Goal: Information Seeking & Learning: Learn about a topic

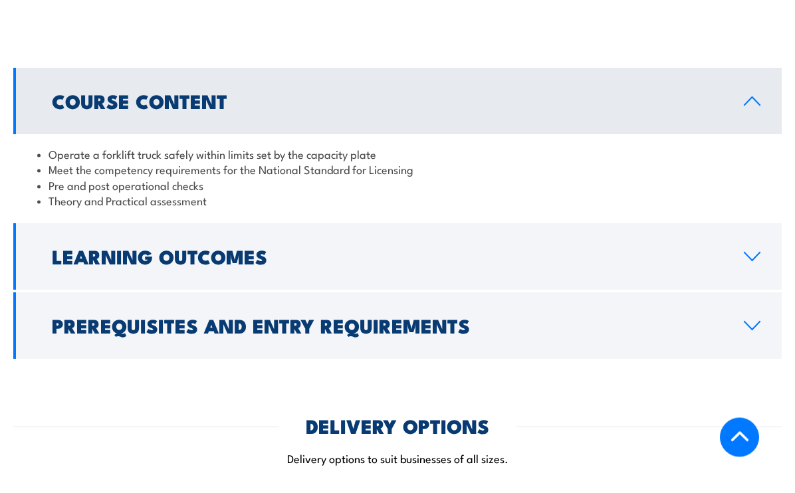
scroll to position [1101, 0]
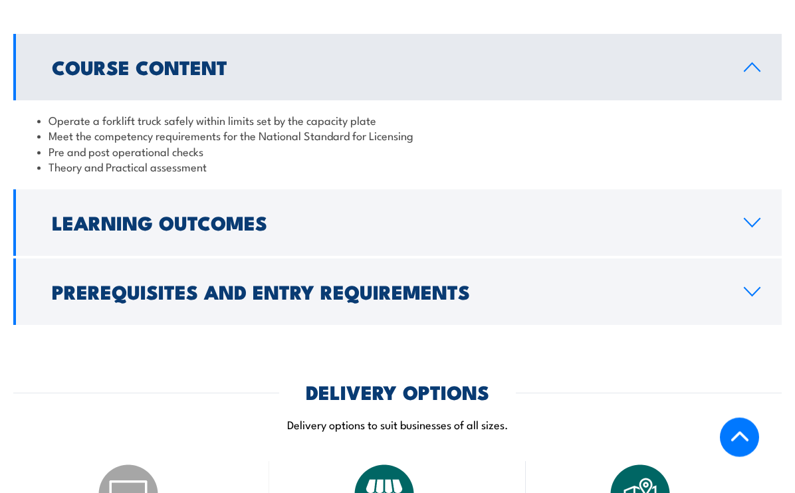
click at [430, 190] on link "Learning Outcomes" at bounding box center [397, 223] width 769 height 66
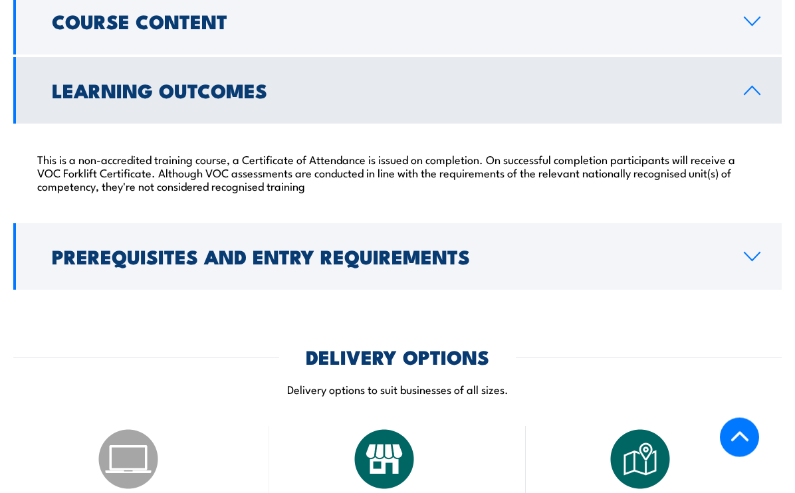
scroll to position [1147, 0]
click at [304, 247] on h2 "Prerequisites and Entry Requirements" at bounding box center [387, 255] width 671 height 17
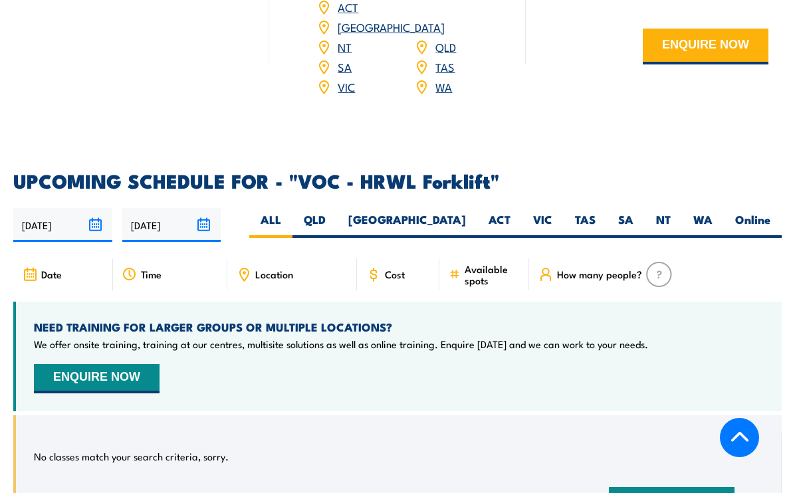
scroll to position [1917, 0]
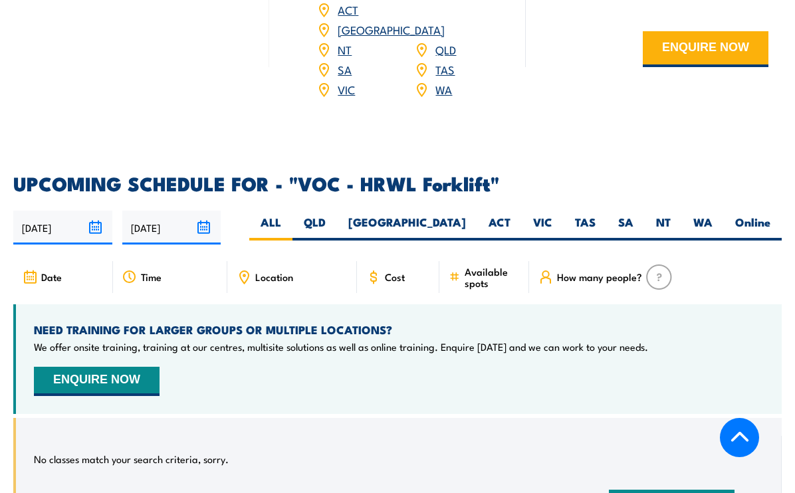
click at [404, 271] on span "Cost" at bounding box center [395, 276] width 20 height 11
click at [390, 271] on span "Cost" at bounding box center [395, 276] width 20 height 11
click at [719, 215] on label "WA" at bounding box center [703, 228] width 42 height 26
click at [719, 215] on input "WA" at bounding box center [717, 219] width 9 height 9
radio input "true"
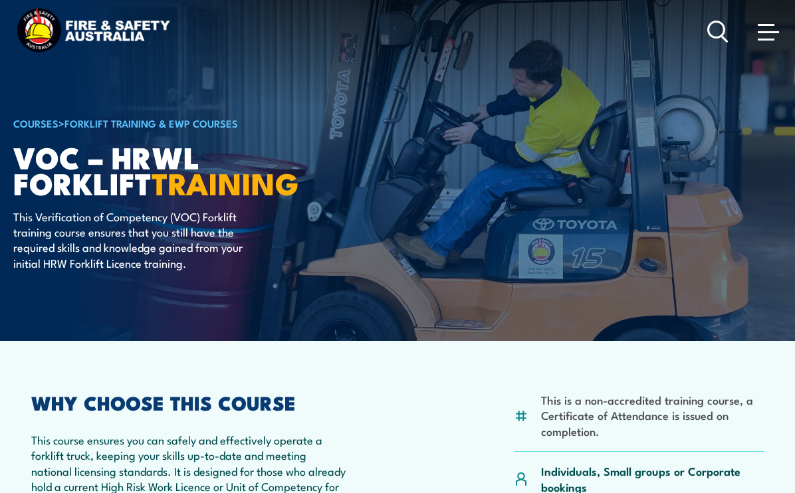
click at [767, 32] on span at bounding box center [768, 32] width 21 height 2
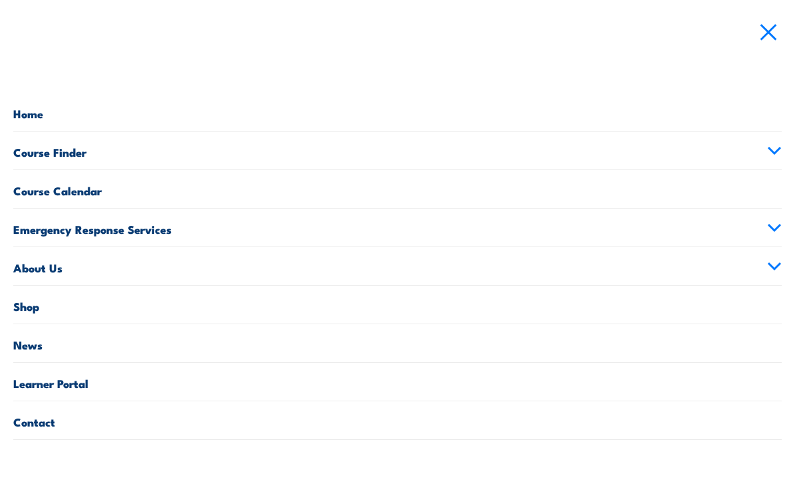
click at [327, 152] on link "Course Finder" at bounding box center [397, 151] width 769 height 38
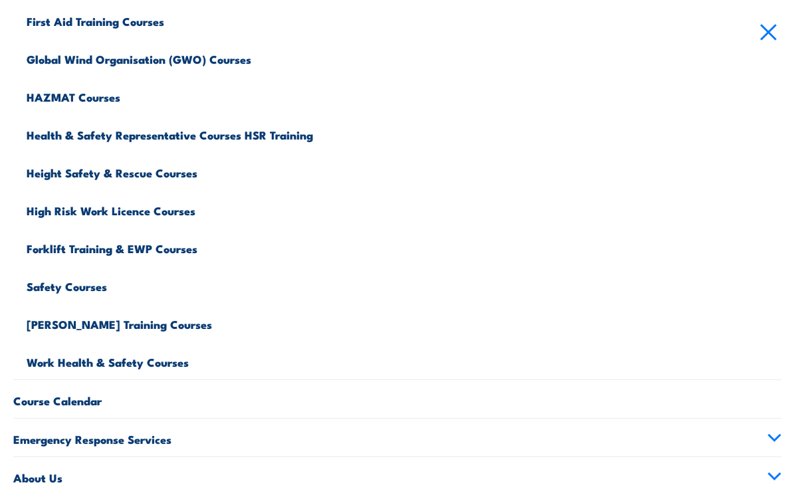
scroll to position [397, 0]
click at [118, 213] on link "High Risk Work Licence Courses" at bounding box center [404, 208] width 755 height 38
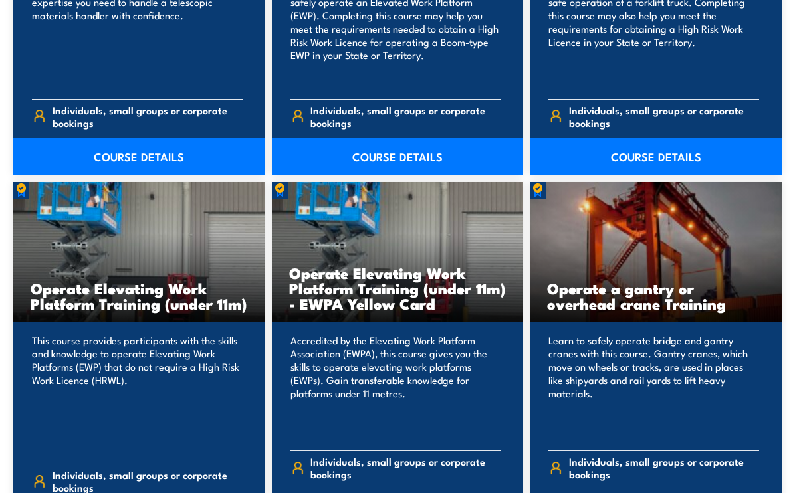
scroll to position [1204, 0]
click at [636, 296] on h3 "Operate a gantry or overhead crane Training" at bounding box center [655, 296] width 217 height 31
click at [635, 322] on div "Learn to safely operate bridge and gantry cranes with this course. Gantry crane…" at bounding box center [656, 424] width 252 height 205
click at [634, 339] on p "Learn to safely operate bridge and gantry cranes with this course. Gantry crane…" at bounding box center [653, 387] width 211 height 106
click at [629, 316] on div "Operate a gantry or overhead crane Training" at bounding box center [656, 252] width 252 height 141
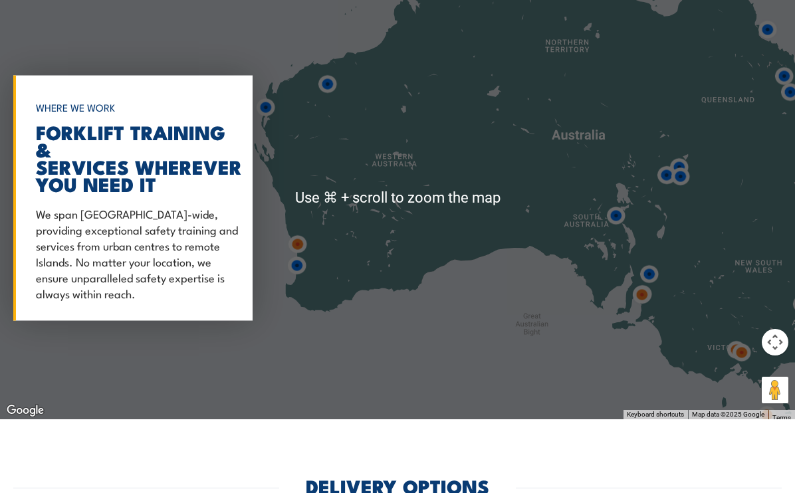
scroll to position [2932, 0]
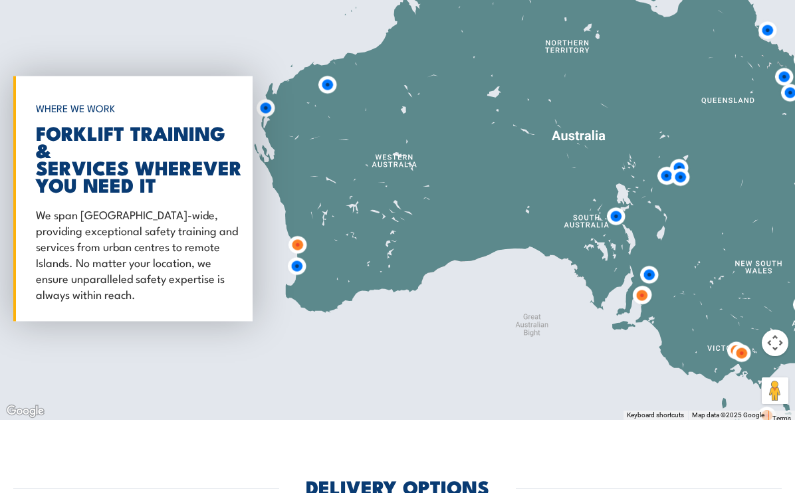
click at [213, 204] on div "WHERE WE WORK FORKLIFT TRAINING & SERVICES WHEREVER YOU NEED IT We span [GEOGRA…" at bounding box center [132, 198] width 239 height 245
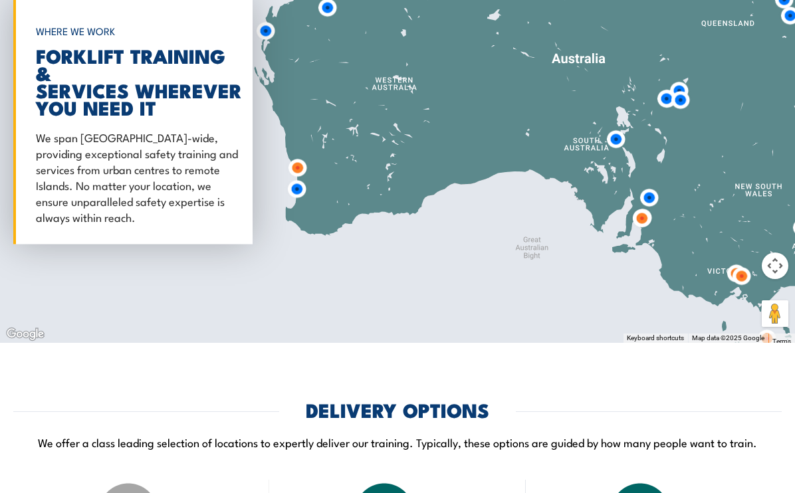
scroll to position [3009, 0]
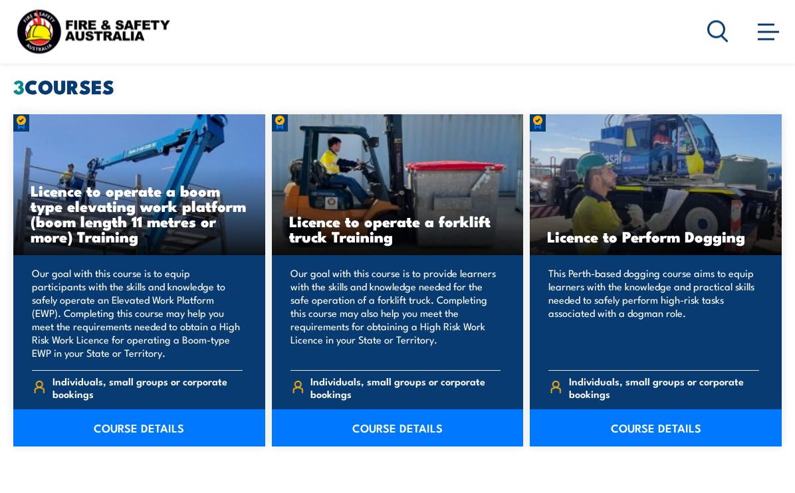
scroll to position [909, 0]
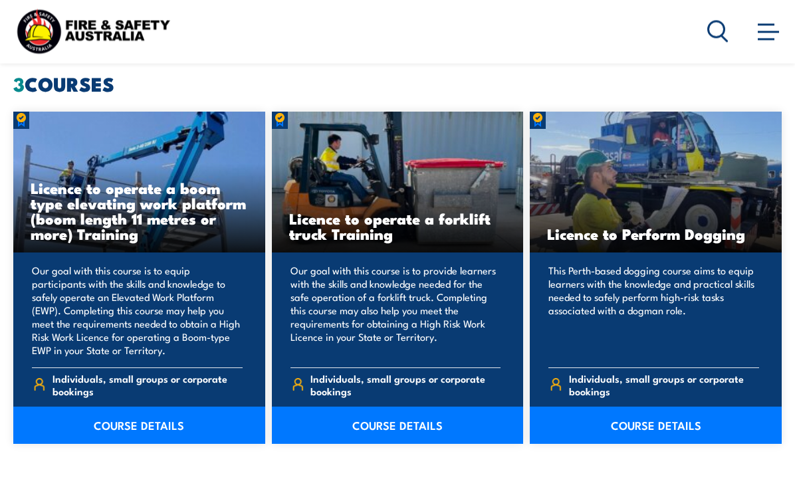
click at [677, 194] on div "Licence to Perform Dogging" at bounding box center [656, 182] width 252 height 141
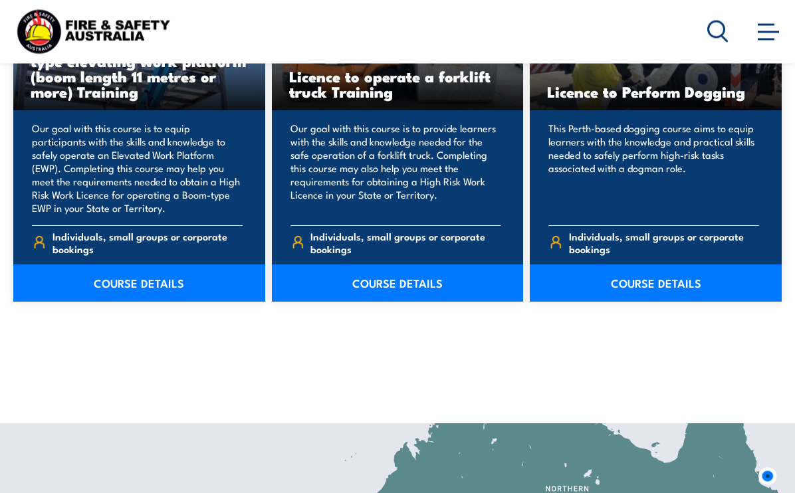
scroll to position [1054, 0]
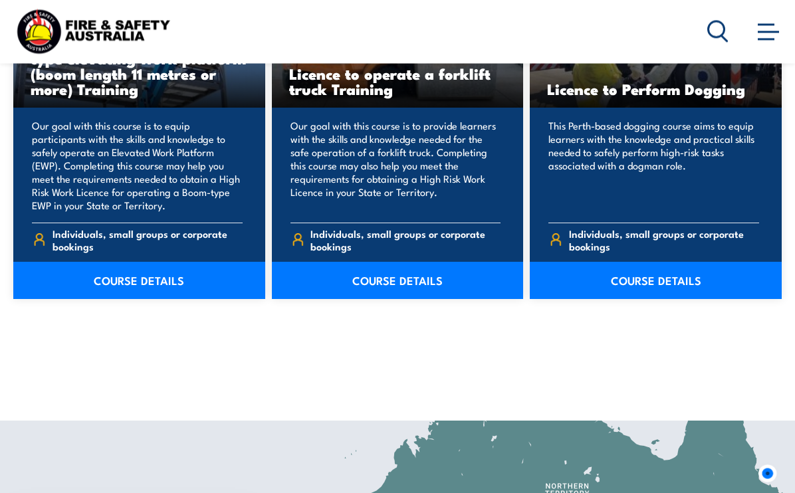
click at [637, 283] on link "COURSE DETAILS" at bounding box center [656, 281] width 252 height 37
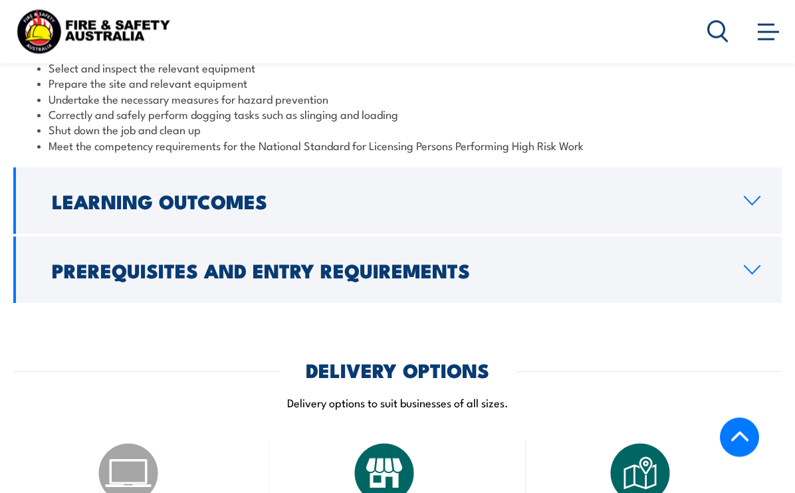
scroll to position [1049, 0]
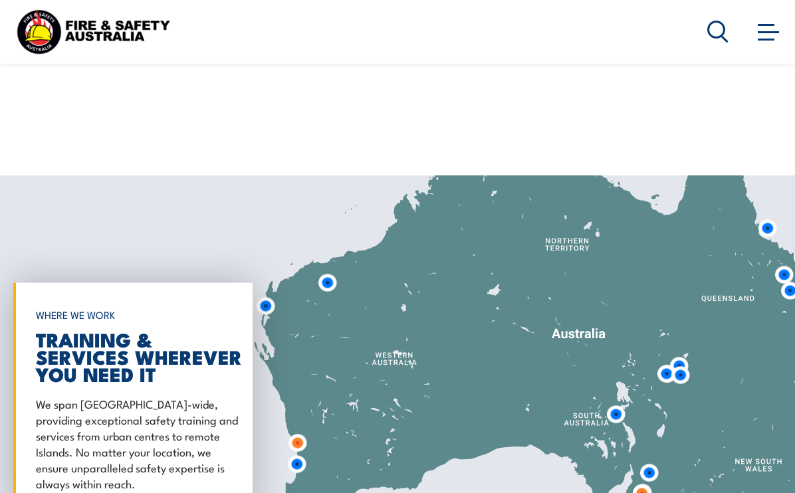
click at [332, 277] on img at bounding box center [327, 282] width 35 height 35
